Goal: Transaction & Acquisition: Purchase product/service

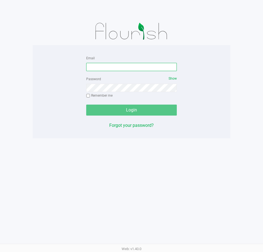
click at [99, 66] on input "Email" at bounding box center [131, 67] width 91 height 8
type input "[EMAIL_ADDRESS][DOMAIN_NAME]"
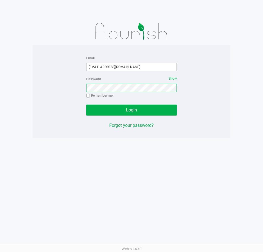
click at [86, 105] on button "Login" at bounding box center [131, 110] width 91 height 11
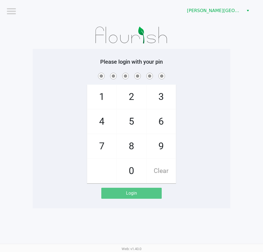
click at [205, 120] on div "1 4 7 2 5 8 0 3 6 9 Clear" at bounding box center [132, 128] width 198 height 112
checkbox input "true"
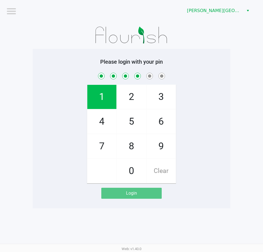
checkbox input "true"
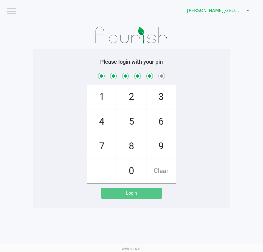
checkbox input "true"
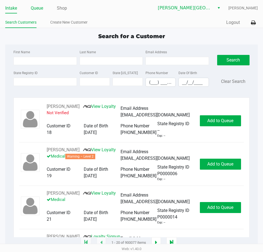
click at [42, 9] on link "Queue" at bounding box center [37, 8] width 12 height 8
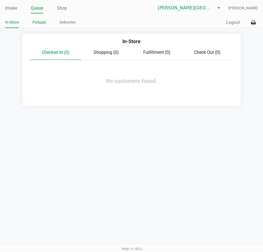
click at [37, 22] on link "Pickups" at bounding box center [38, 22] width 13 height 7
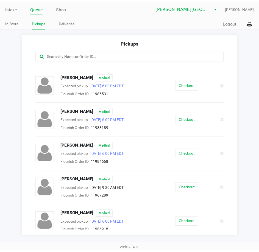
scroll to position [99, 0]
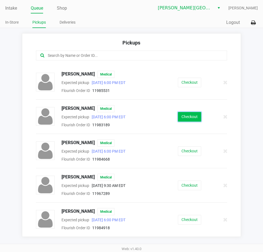
click at [190, 116] on button "Checkout" at bounding box center [189, 117] width 23 height 10
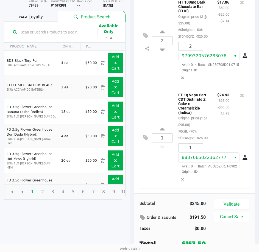
scroll to position [57, 0]
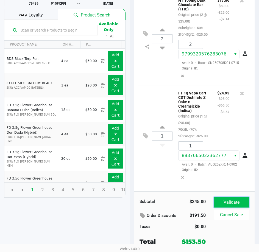
click at [235, 202] on button "Validate" at bounding box center [231, 202] width 35 height 10
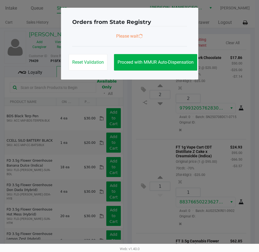
scroll to position [355, 0]
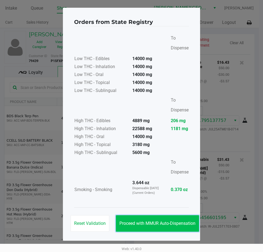
drag, startPoint x: 178, startPoint y: 224, endPoint x: 181, endPoint y: 224, distance: 3.3
click at [179, 224] on span "Proceed with MMUR Auto-Dispensation" at bounding box center [157, 223] width 76 height 5
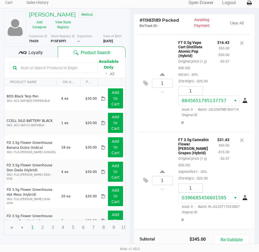
scroll to position [70, 0]
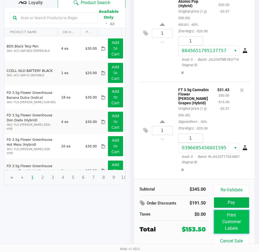
click at [226, 222] on button "Print Customer Labels" at bounding box center [231, 222] width 35 height 24
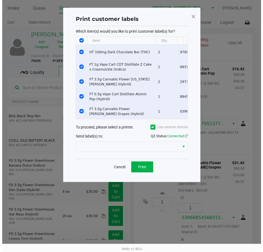
scroll to position [0, 0]
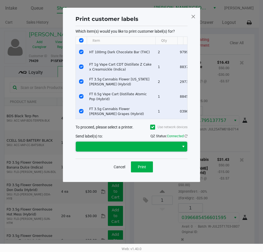
click at [148, 150] on span at bounding box center [127, 146] width 97 height 7
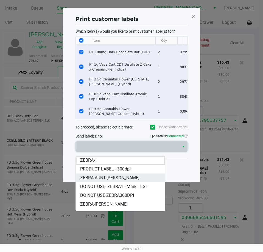
click at [113, 177] on span "ZEBRA-AUNT-[PERSON_NAME]" at bounding box center [109, 177] width 59 height 7
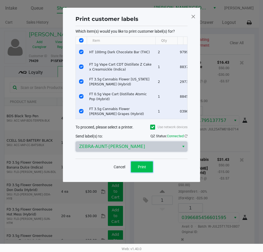
click at [139, 169] on span "Print" at bounding box center [142, 167] width 8 height 4
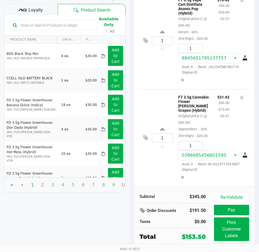
scroll to position [70, 0]
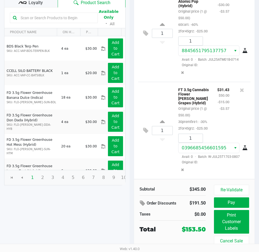
click at [222, 126] on div "$31.43 $50.00 -$15.00 -$3.57" at bounding box center [223, 108] width 20 height 45
click at [154, 159] on div "1 FT 3.5g Cannabis Flower [PERSON_NAME] Grapes (Hybrid) Original price (1 @ $50…" at bounding box center [194, 130] width 112 height 97
click at [226, 116] on div "$31.43 $50.00 -$15.00 -$3.57" at bounding box center [223, 108] width 20 height 45
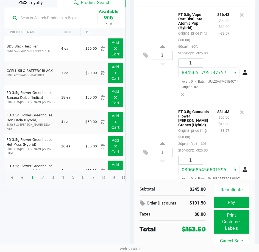
scroll to position [355, 0]
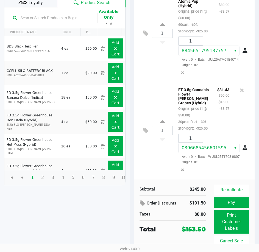
click at [151, 154] on div "1 FT 3.5g Cannabis Flower [PERSON_NAME] Grapes (Hybrid) Original price (1 @ $50…" at bounding box center [194, 130] width 112 height 97
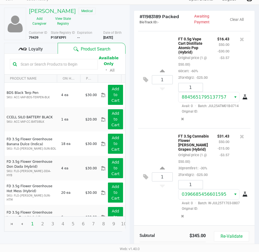
scroll to position [70, 0]
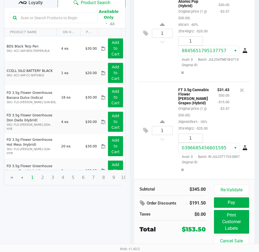
click at [162, 148] on div "1 FT 3.5g Cannabis Flower [PERSON_NAME] Grapes (Hybrid) Original price (1 @ $50…" at bounding box center [194, 130] width 112 height 97
click at [229, 205] on button "Pay" at bounding box center [231, 202] width 35 height 10
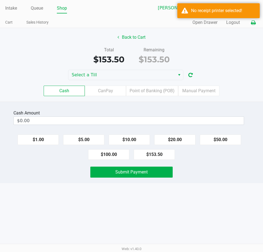
click at [251, 24] on icon at bounding box center [253, 23] width 5 height 4
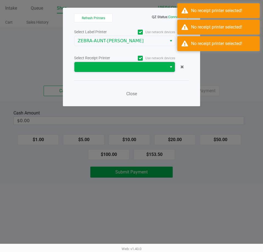
click at [124, 68] on span at bounding box center [121, 67] width 86 height 7
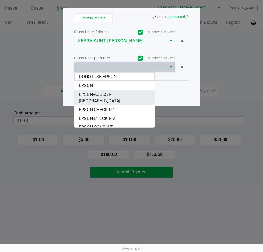
click at [108, 94] on span "EPSON-AUGUST-[GEOGRAPHIC_DATA]" at bounding box center [114, 97] width 71 height 13
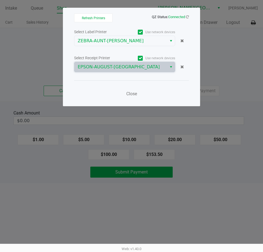
click at [148, 90] on div "Close" at bounding box center [131, 90] width 115 height 20
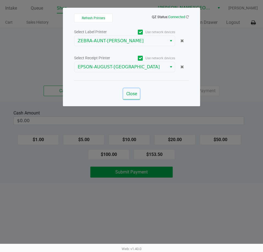
click at [131, 95] on span "Close" at bounding box center [131, 93] width 11 height 5
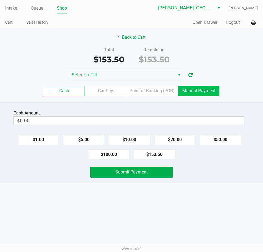
click at [182, 90] on label "Manual Payment" at bounding box center [198, 91] width 41 height 10
click at [0, 0] on 8 "Manual Payment" at bounding box center [0, 0] width 0 height 0
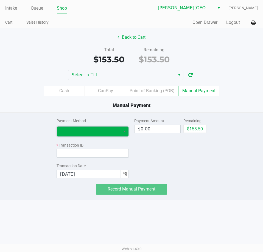
click at [92, 134] on span at bounding box center [88, 131] width 57 height 7
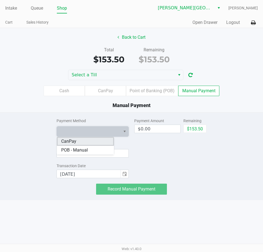
click at [81, 141] on li "CanPay" at bounding box center [85, 141] width 57 height 9
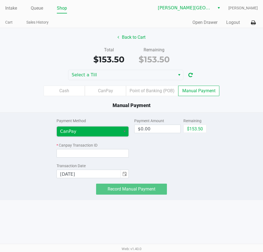
click at [125, 133] on span "Select" at bounding box center [124, 131] width 4 height 7
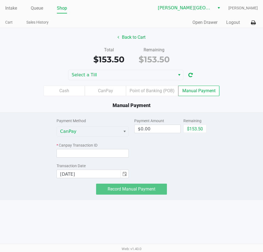
click at [135, 137] on div "Payment Amount $0.00 Remaining $153.50" at bounding box center [170, 145] width 72 height 66
click at [201, 130] on button "$153.50" at bounding box center [194, 129] width 23 height 8
type input "$153.50"
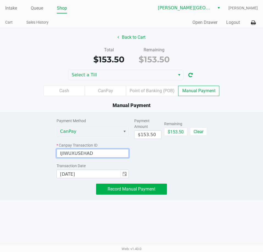
type input "IJIWUXUSEHAD"
click at [31, 170] on div "Payment Method CanPay * Canpay Transaction ID IJIWUXUSEHAD Transaction Date [DA…" at bounding box center [131, 153] width 271 height 82
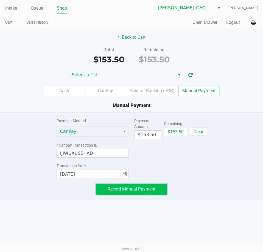
click at [152, 192] on button "Record Manual Payment" at bounding box center [131, 189] width 71 height 11
click at [153, 191] on span "Record Manual Payment" at bounding box center [132, 188] width 48 height 5
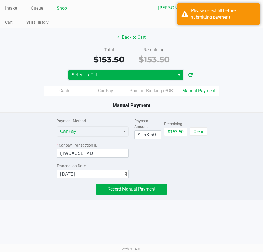
click at [120, 70] on span "Select a Till" at bounding box center [121, 75] width 107 height 10
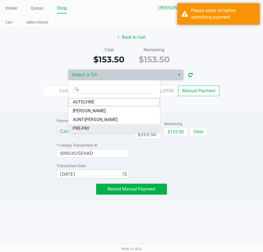
click at [89, 129] on span "PRE-PAY" at bounding box center [81, 128] width 17 height 7
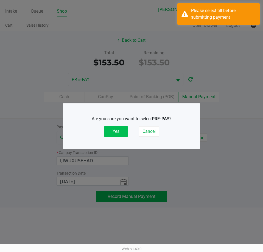
click at [121, 133] on button "Yes" at bounding box center [116, 131] width 24 height 10
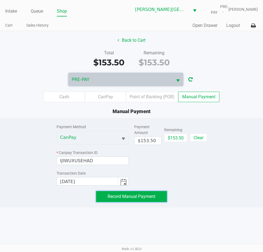
click at [149, 197] on span "Record Manual Payment" at bounding box center [132, 196] width 48 height 5
